Goal: Information Seeking & Learning: Learn about a topic

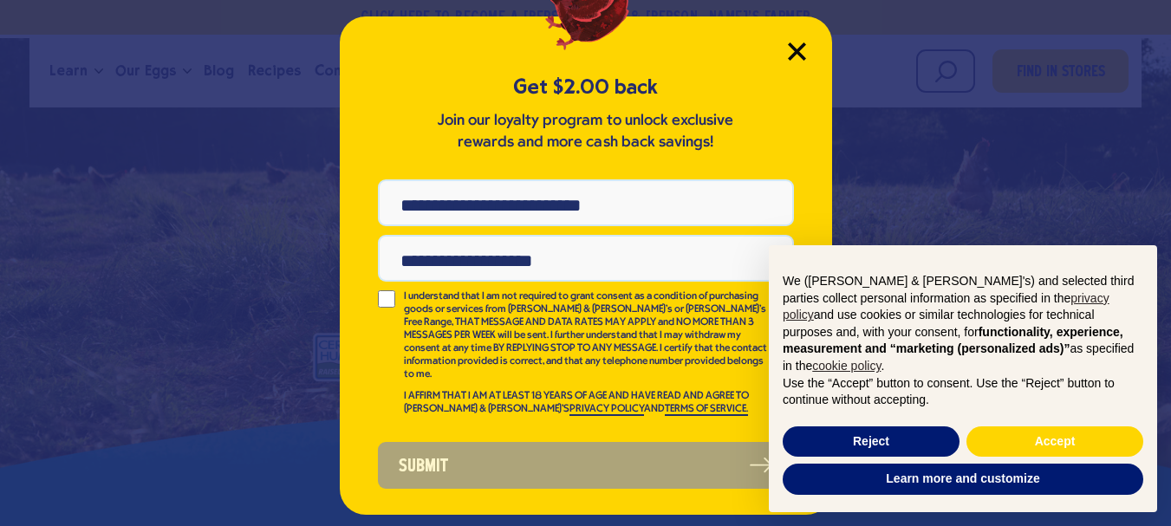
click at [795, 49] on icon "Close Modal" at bounding box center [796, 51] width 16 height 16
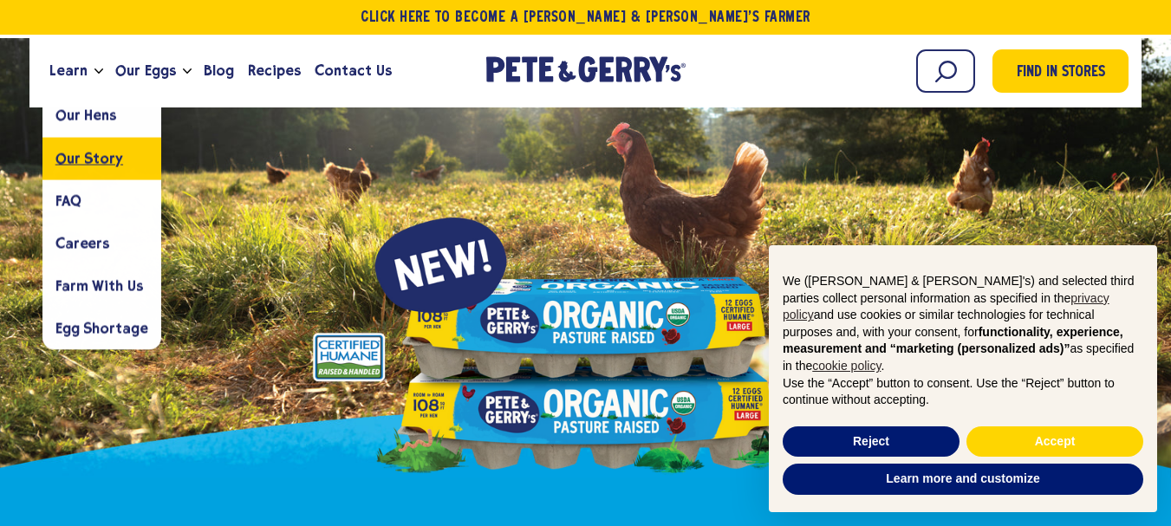
click at [87, 155] on span "Our Story" at bounding box center [89, 158] width 68 height 16
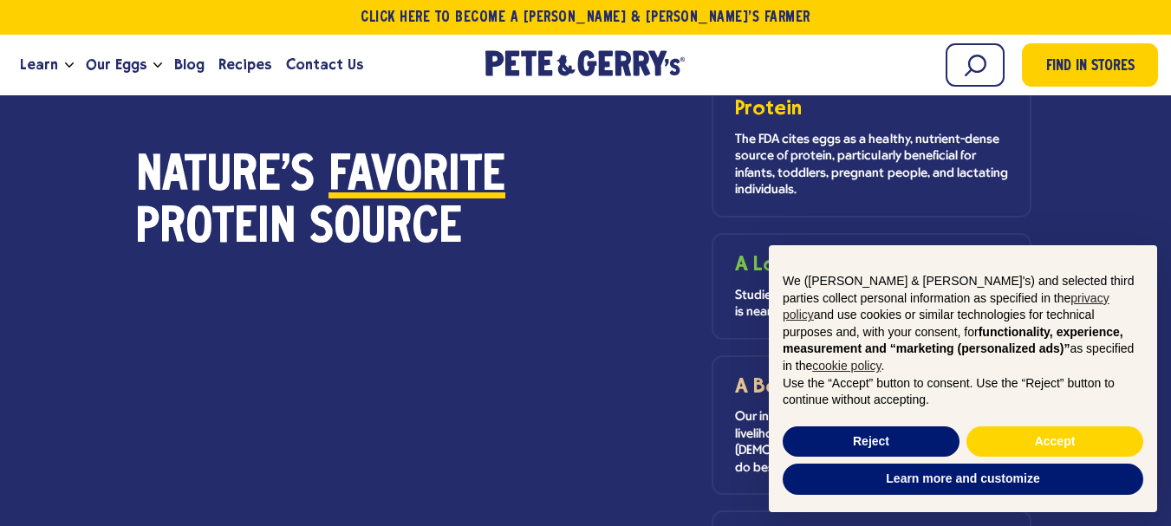
scroll to position [1451, 0]
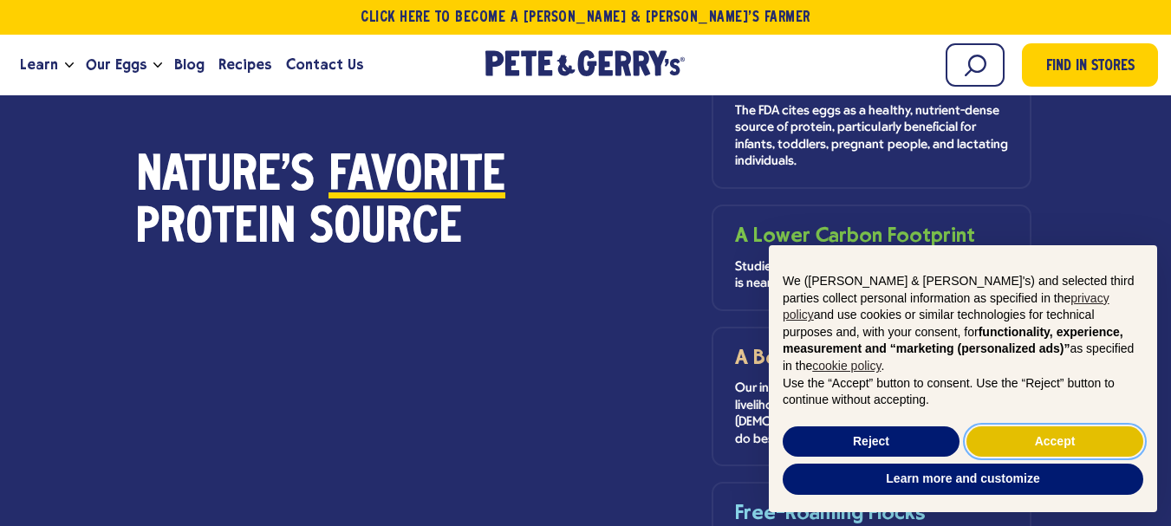
click at [1027, 445] on button "Accept" at bounding box center [1054, 441] width 177 height 31
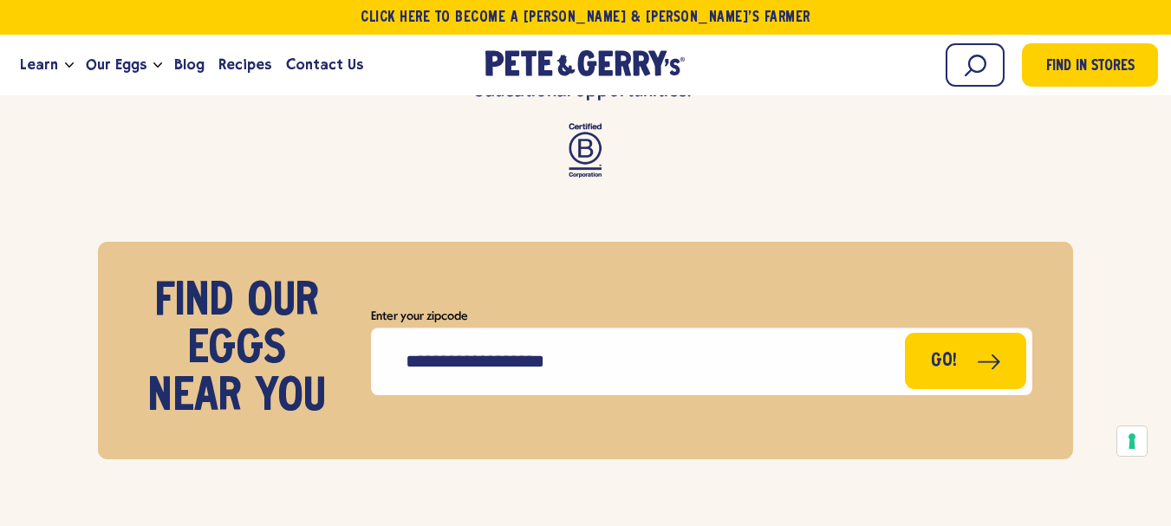
scroll to position [7067, 0]
